Goal: Task Accomplishment & Management: Complete application form

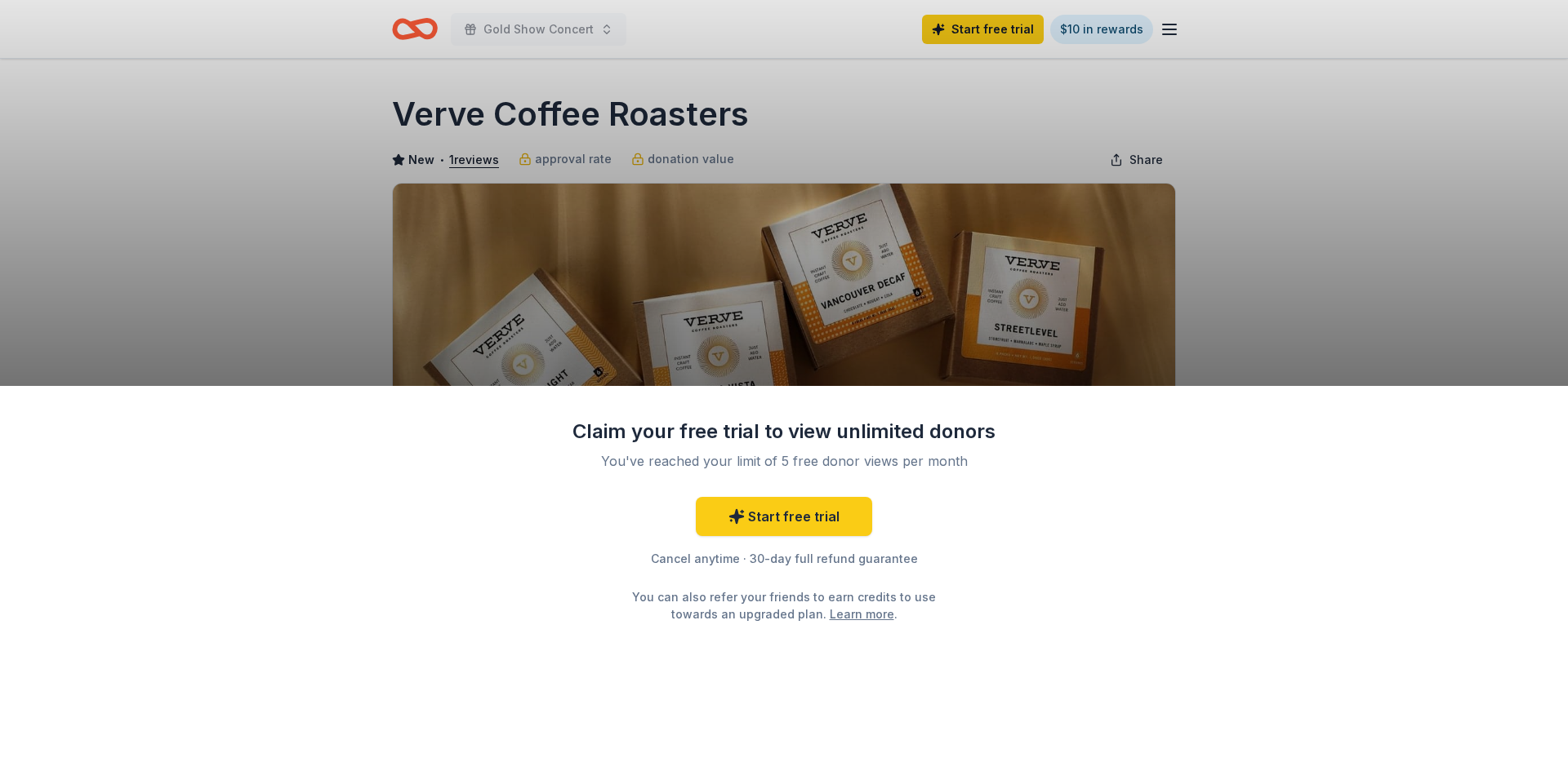
click at [1492, 234] on div "Claim your free trial to view unlimited donors You've reached your limit of 5 f…" at bounding box center [784, 385] width 1568 height 771
click at [520, 11] on div "Claim your free trial to view unlimited donors You've reached your limit of 5 f…" at bounding box center [784, 385] width 1568 height 771
click at [397, 43] on div "Claim your free trial to view unlimited donors You've reached your limit of 5 f…" at bounding box center [784, 385] width 1568 height 771
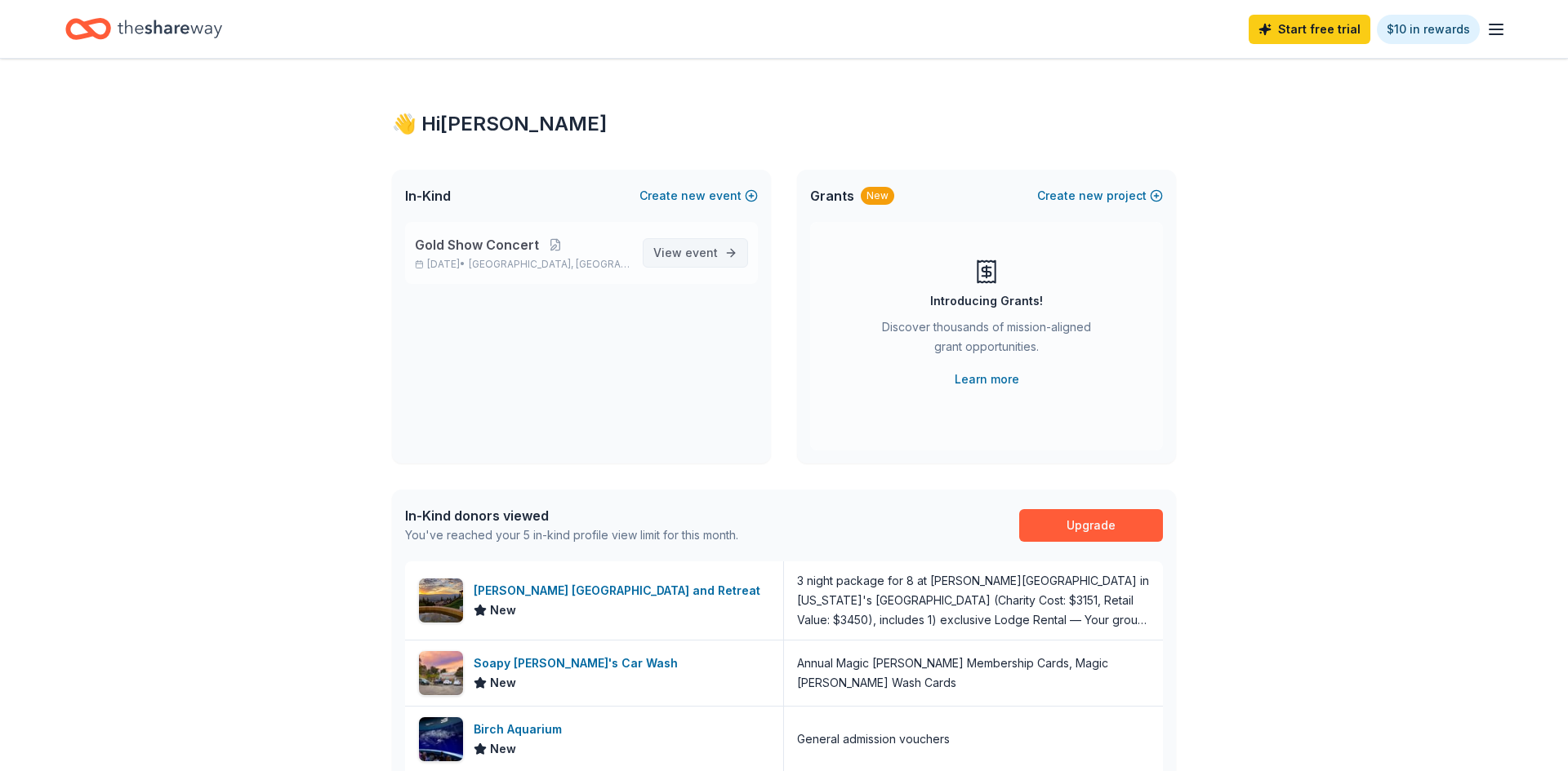
click at [704, 254] on span "event" at bounding box center [701, 252] width 33 height 14
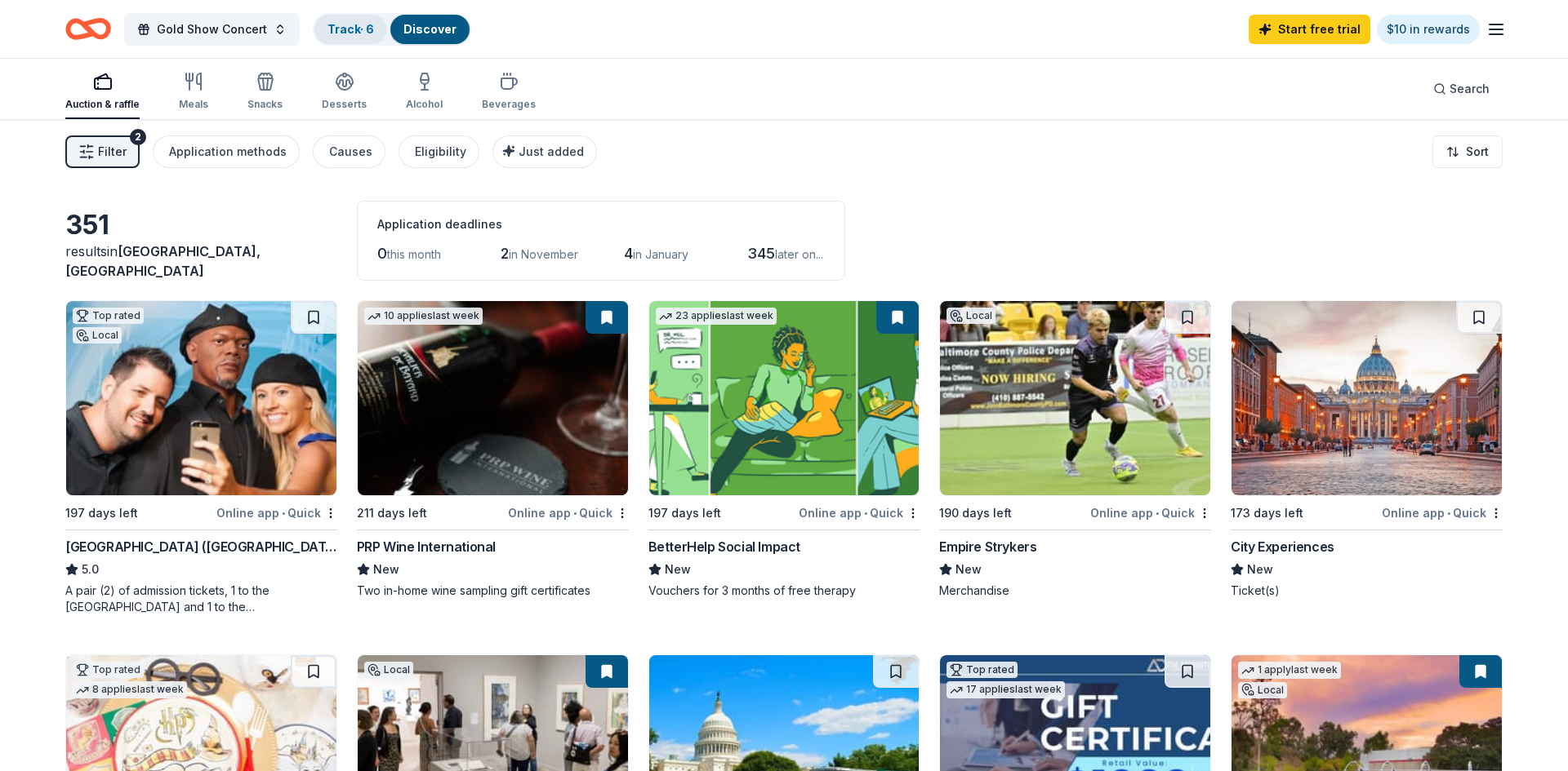
click at [348, 29] on link "Track · 6" at bounding box center [351, 29] width 47 height 14
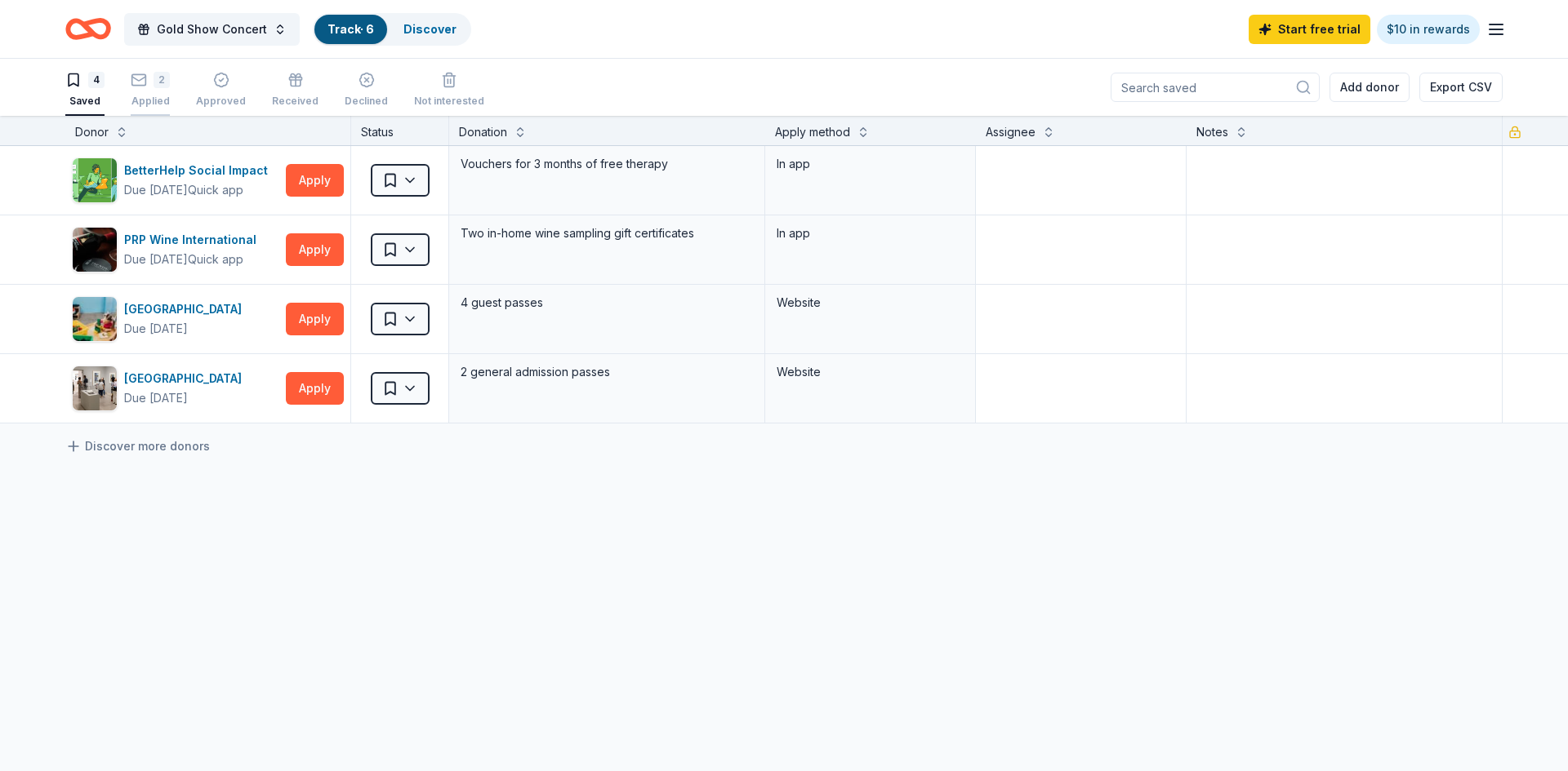
click at [144, 80] on icon "button" at bounding box center [138, 80] width 16 height 16
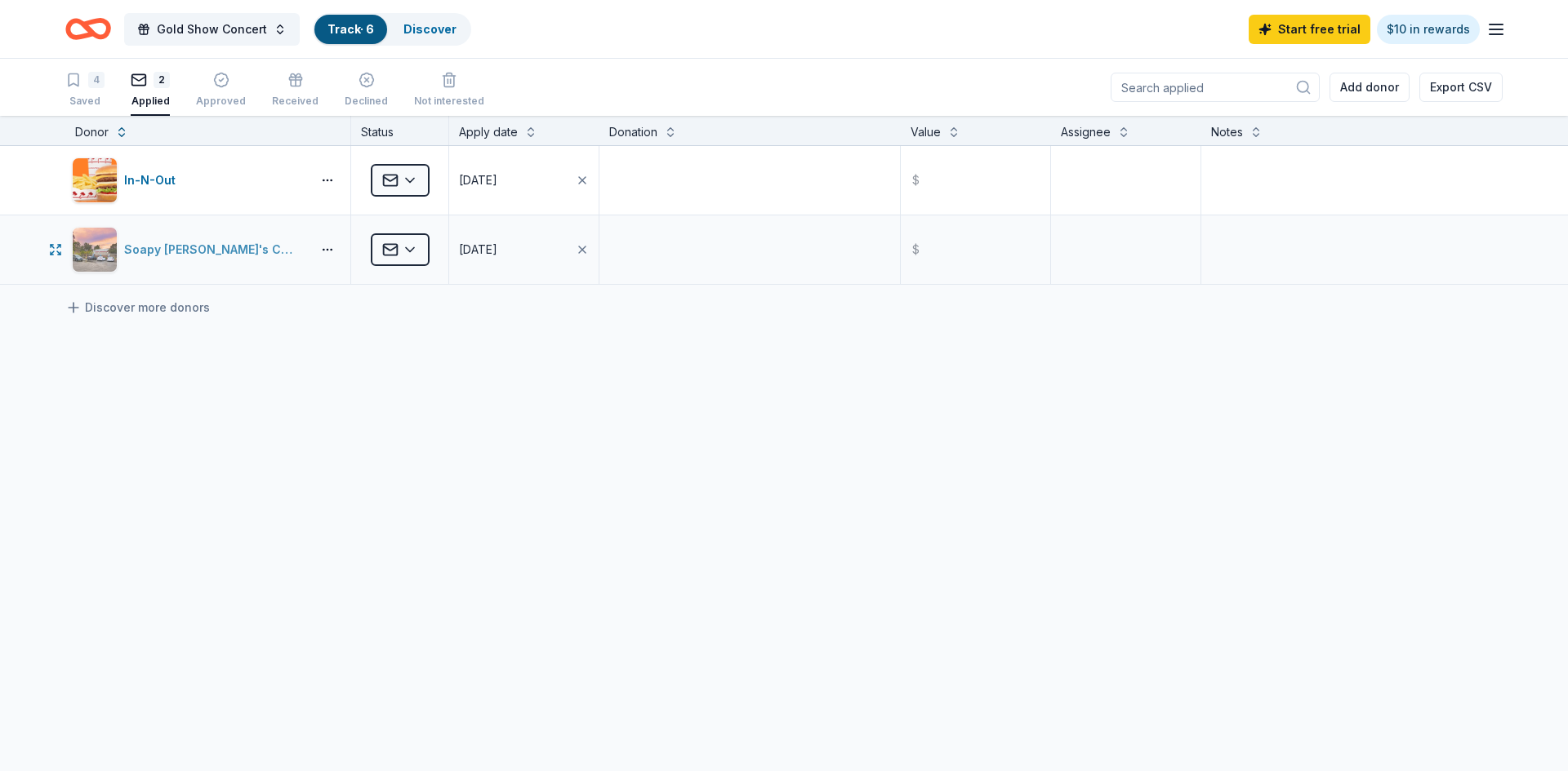
click at [186, 251] on div "Soapy [PERSON_NAME]'s Car Wash" at bounding box center [214, 250] width 180 height 19
click at [91, 89] on div "4 Saved" at bounding box center [85, 90] width 39 height 36
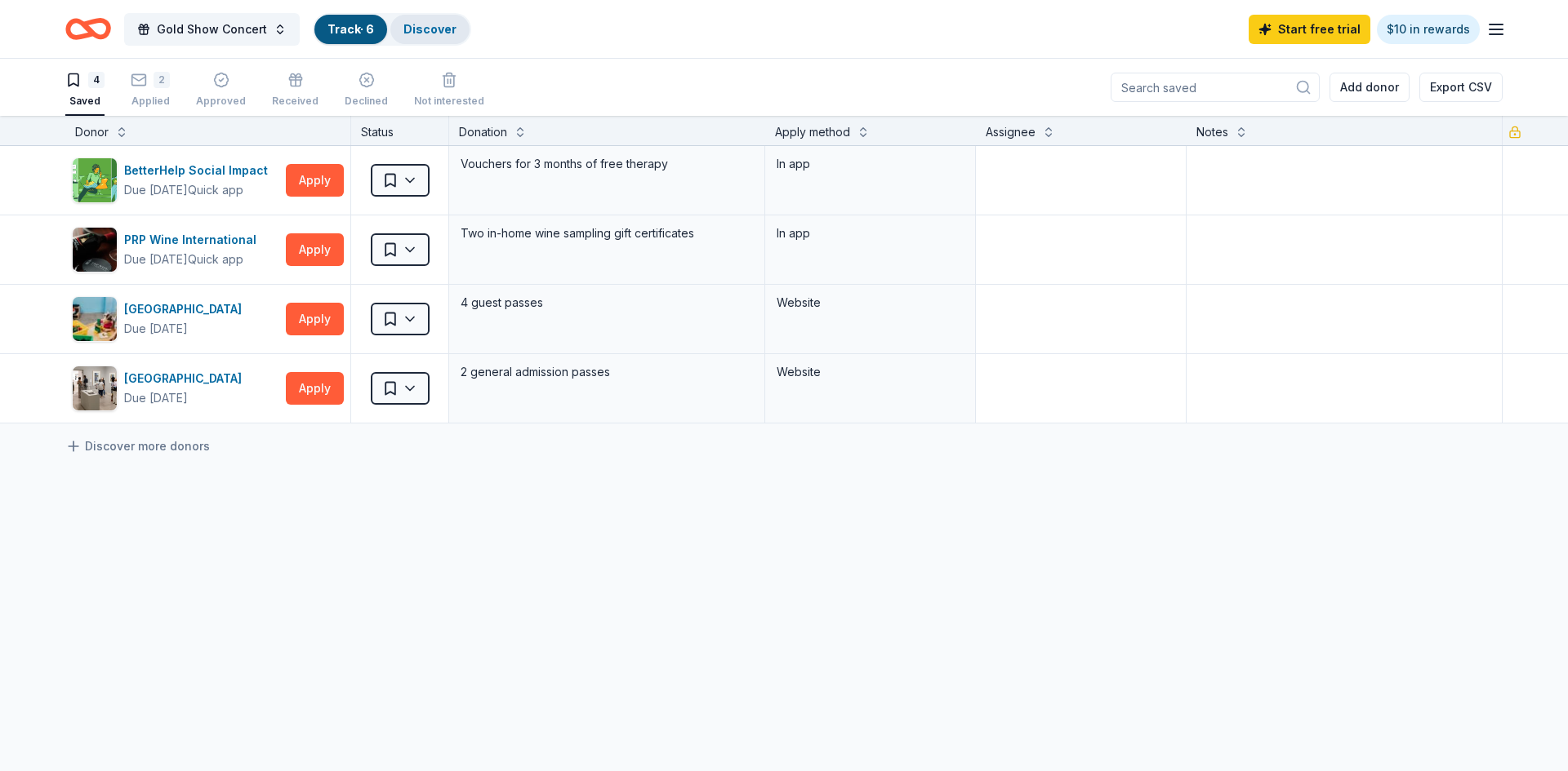
click at [409, 35] on link "Discover" at bounding box center [429, 29] width 53 height 14
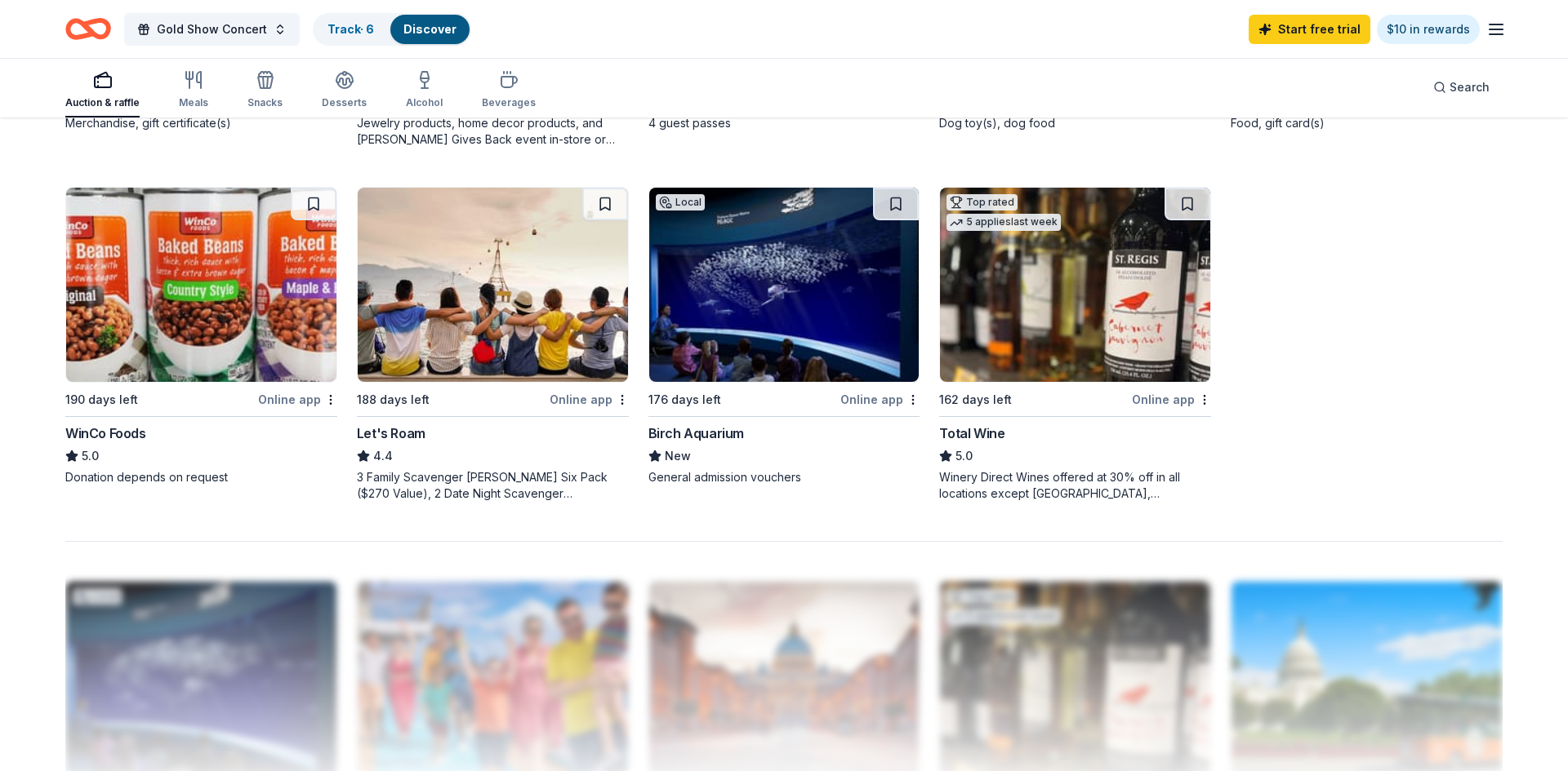
scroll to position [1175, 0]
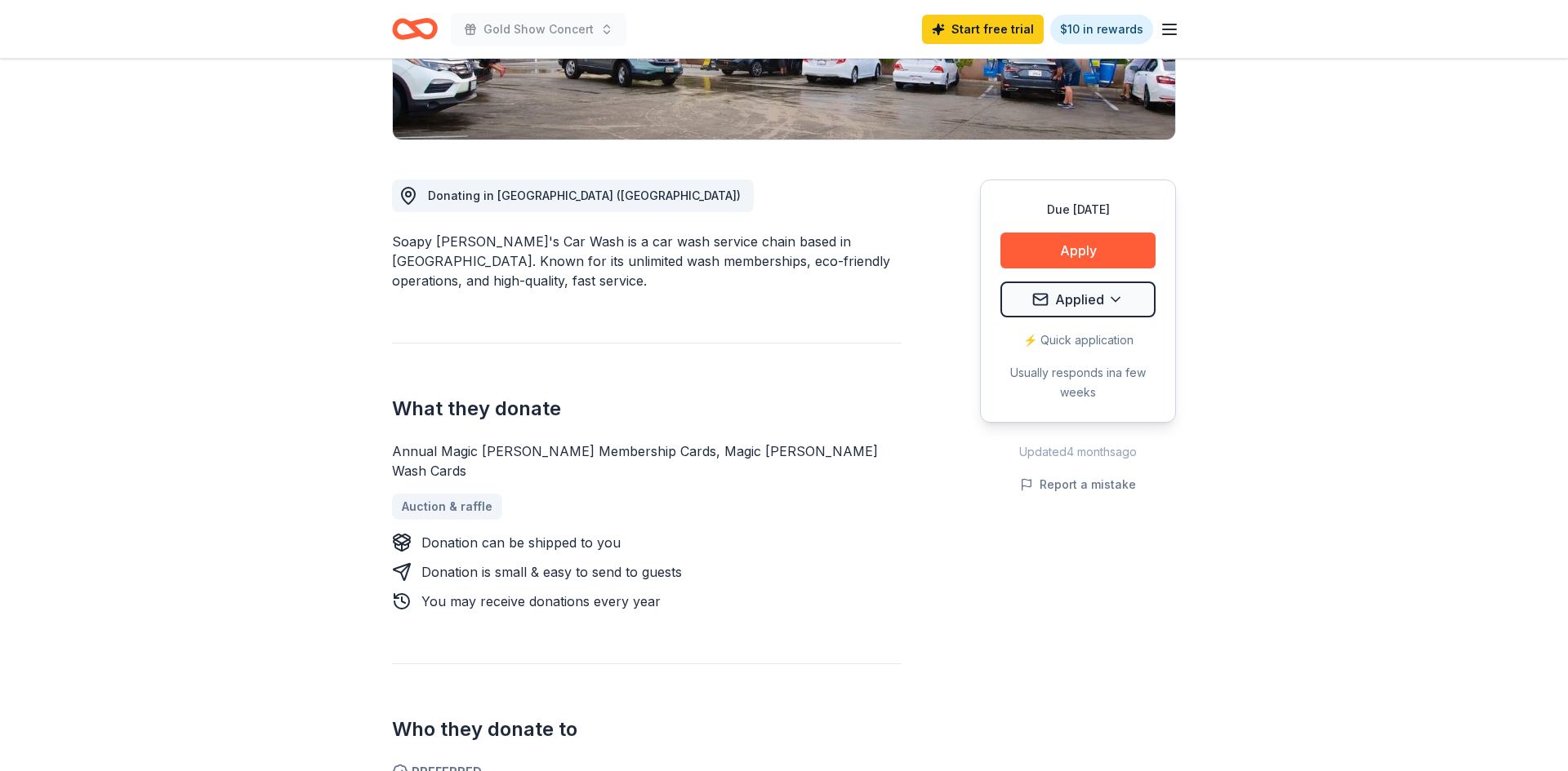
scroll to position [400, 0]
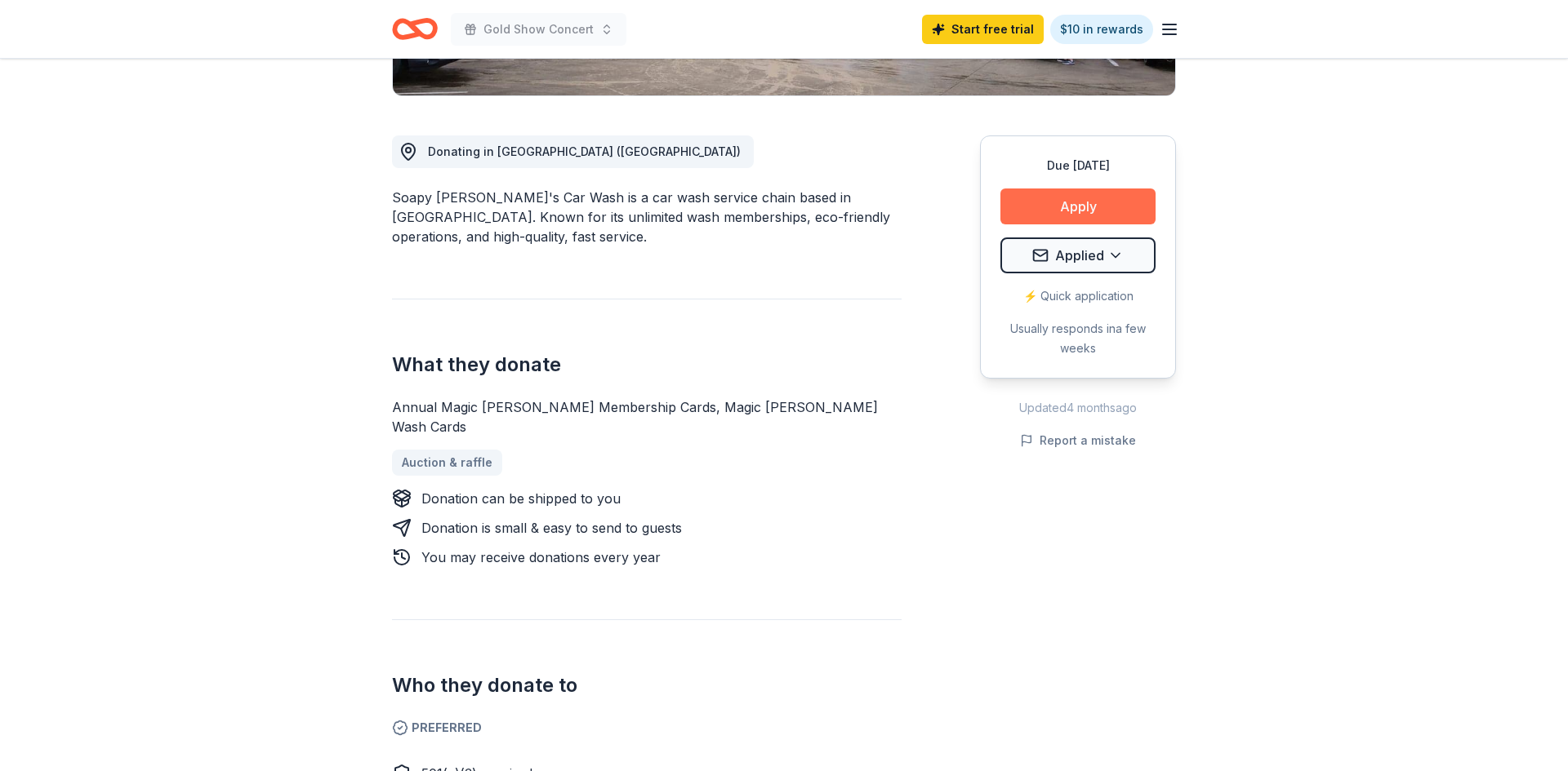
click at [1083, 212] on button "Apply" at bounding box center [1077, 207] width 155 height 36
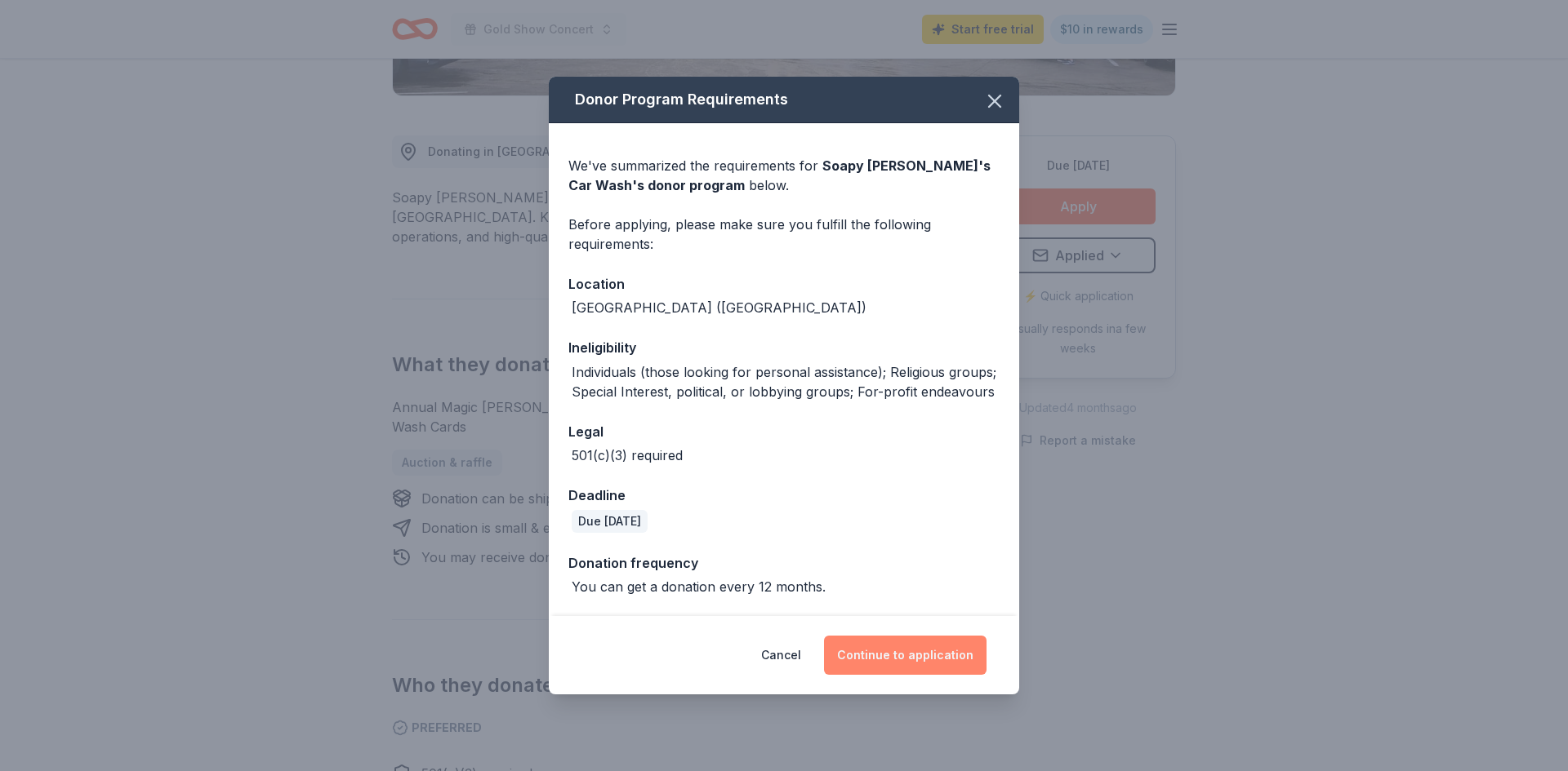
click at [900, 646] on button "Continue to application" at bounding box center [905, 655] width 163 height 39
